Goal: Submit feedback/report problem: Submit feedback/report problem

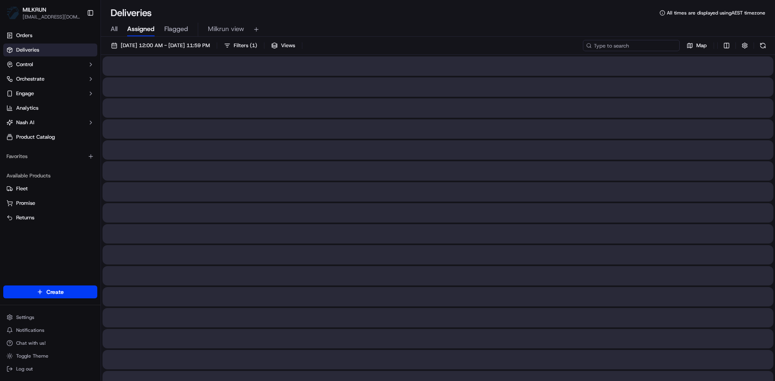
click at [621, 44] on input at bounding box center [631, 45] width 97 height 11
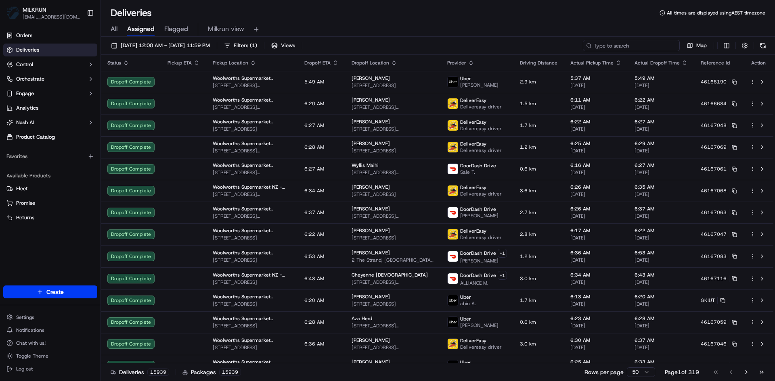
paste input "b5ae7ac2-1698-43e2-9a95-ce7c900fb3b6"
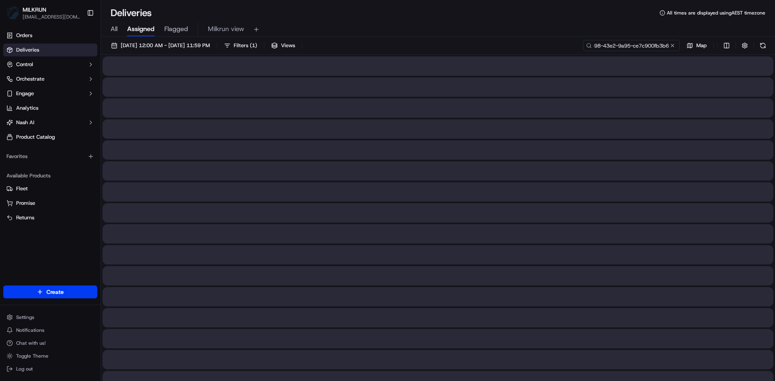
type input "b5ae7ac2-1698-43e2-9a95-ce7c900fb3b6"
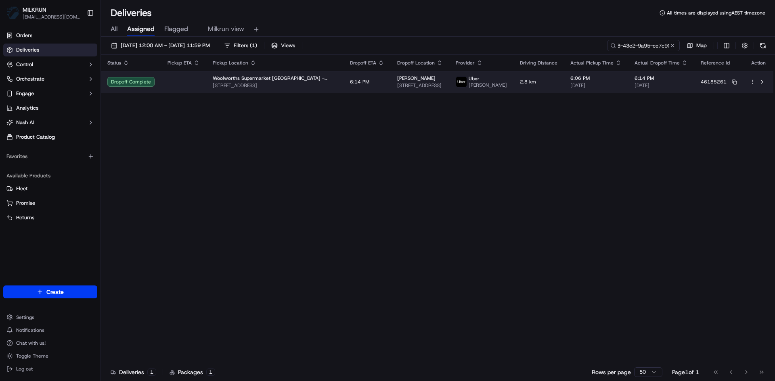
click at [178, 80] on td at bounding box center [183, 82] width 45 height 22
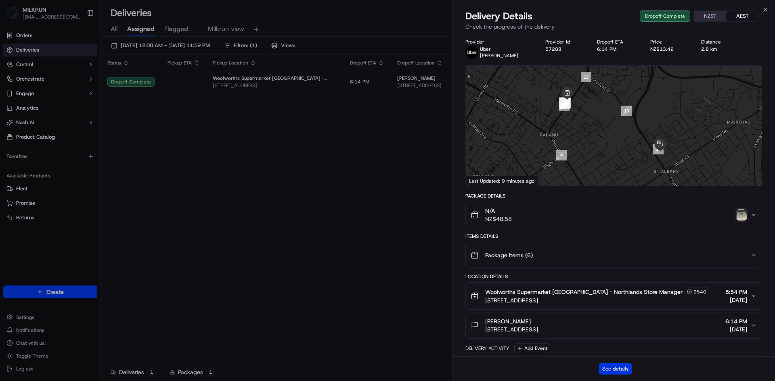
click at [616, 372] on button "See details" at bounding box center [614, 369] width 33 height 11
click at [615, 369] on button "See details" at bounding box center [614, 369] width 33 height 11
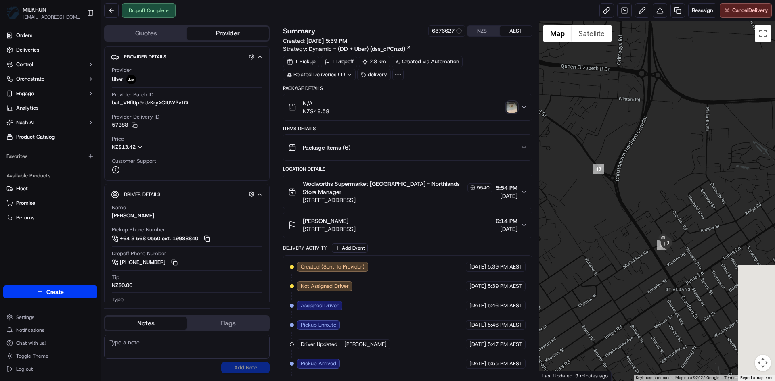
drag, startPoint x: 642, startPoint y: 268, endPoint x: 557, endPoint y: 265, distance: 84.8
click at [557, 265] on div at bounding box center [657, 201] width 236 height 360
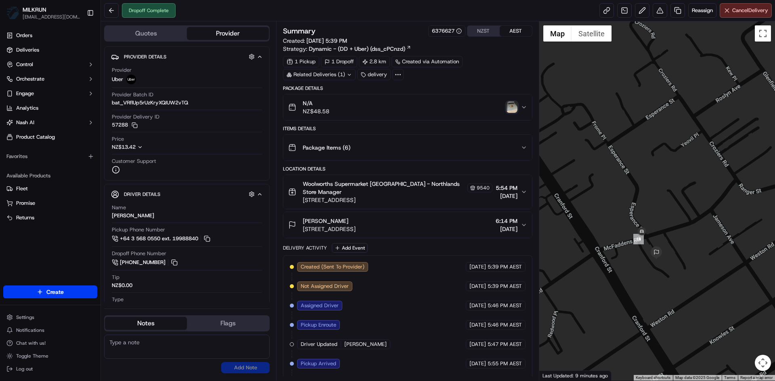
drag, startPoint x: 607, startPoint y: 240, endPoint x: 699, endPoint y: 280, distance: 101.4
click at [699, 280] on div at bounding box center [657, 201] width 236 height 360
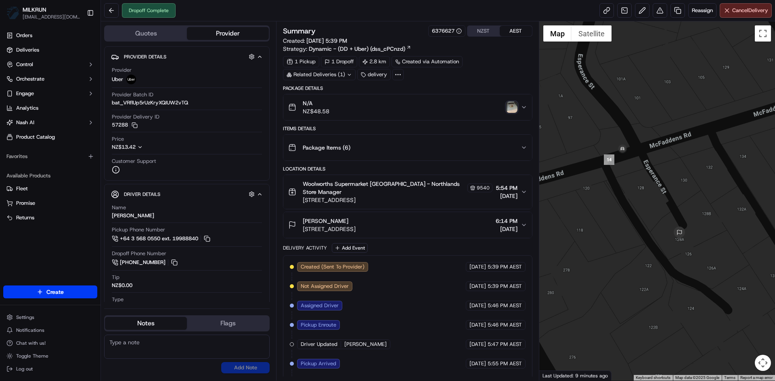
drag, startPoint x: 607, startPoint y: 260, endPoint x: 688, endPoint y: 299, distance: 89.9
click at [688, 299] on div at bounding box center [657, 201] width 236 height 360
click at [510, 109] on img "button" at bounding box center [511, 107] width 11 height 11
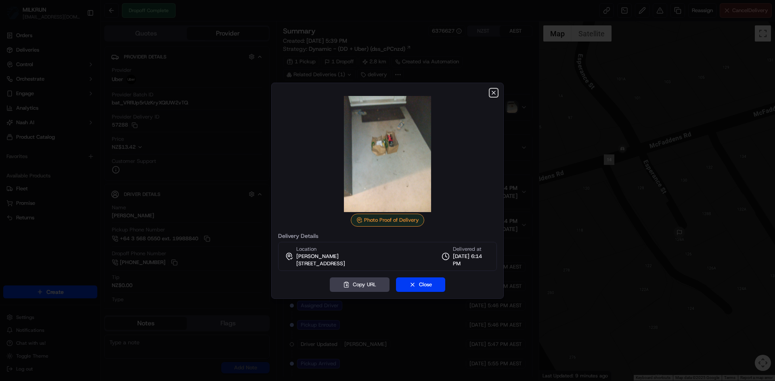
click at [493, 92] on icon "button" at bounding box center [493, 92] width 3 height 3
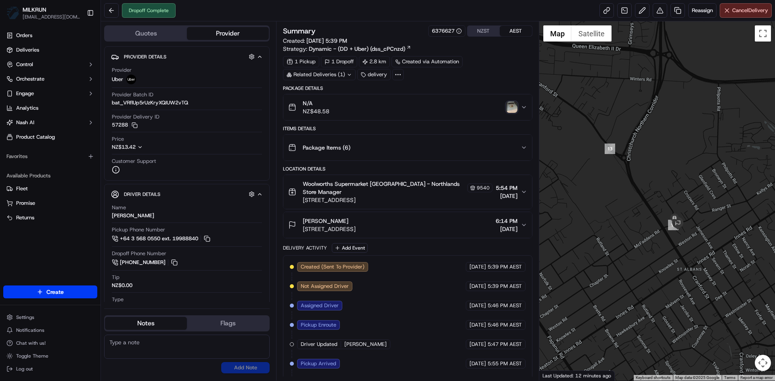
drag, startPoint x: 672, startPoint y: 235, endPoint x: 598, endPoint y: 212, distance: 77.5
click at [598, 212] on div at bounding box center [657, 201] width 236 height 360
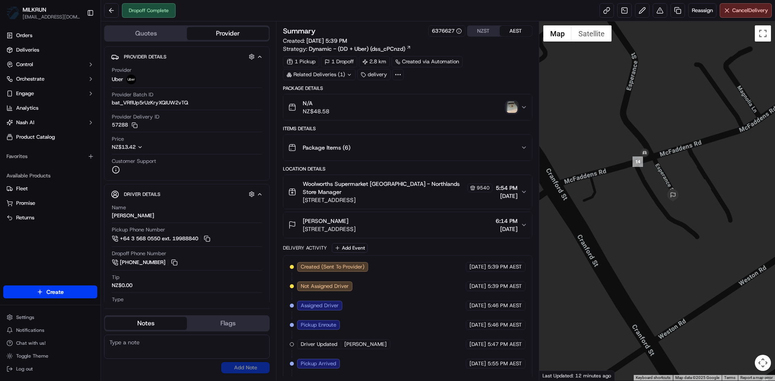
drag, startPoint x: 594, startPoint y: 195, endPoint x: 702, endPoint y: 255, distance: 124.3
click at [702, 255] on div at bounding box center [657, 201] width 236 height 360
click at [659, 12] on button at bounding box center [660, 10] width 15 height 15
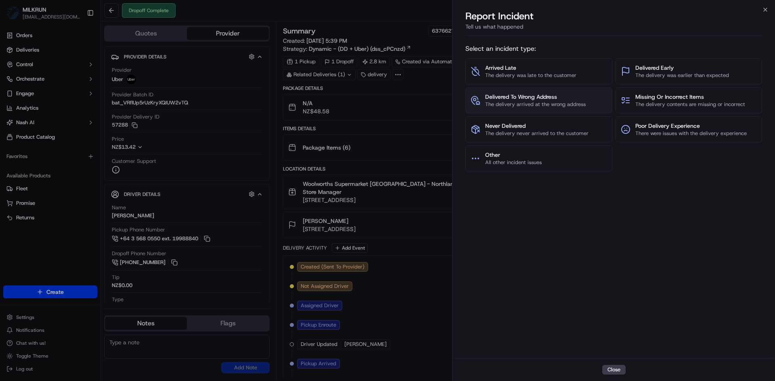
click at [578, 100] on span "Delivered To Wrong Address" at bounding box center [535, 97] width 100 height 8
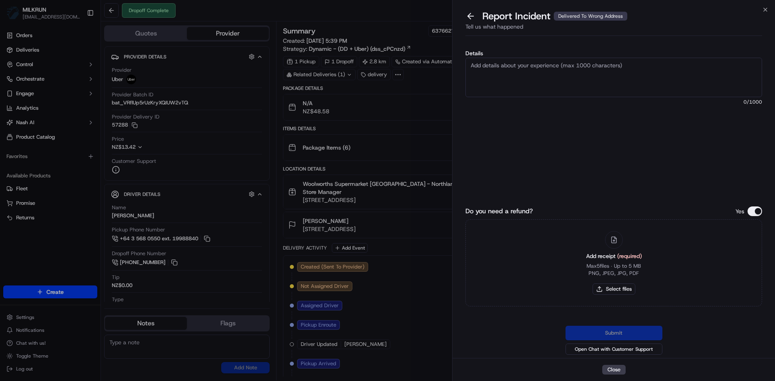
click at [483, 73] on textarea "Details" at bounding box center [613, 78] width 297 height 40
type textarea "d"
type textarea "Refer to map driver did not deliver to customer, please address with driver and…"
click at [616, 290] on button "Select files" at bounding box center [613, 289] width 43 height 11
type input "C:\fakepath\invoice - [PERSON_NAME].png"
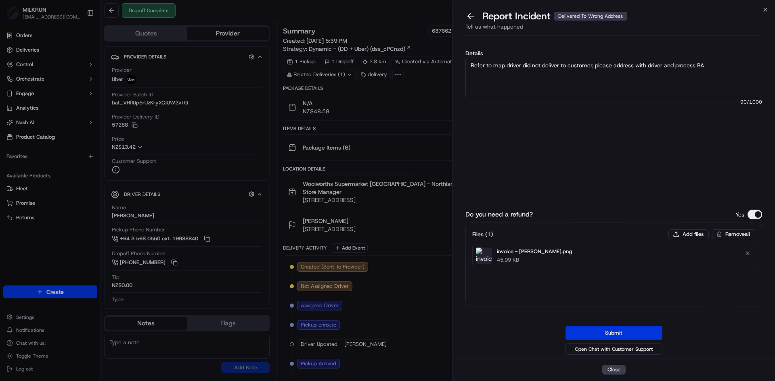
click at [615, 331] on button "Submit" at bounding box center [613, 333] width 97 height 15
